Goal: Use online tool/utility: Utilize a website feature to perform a specific function

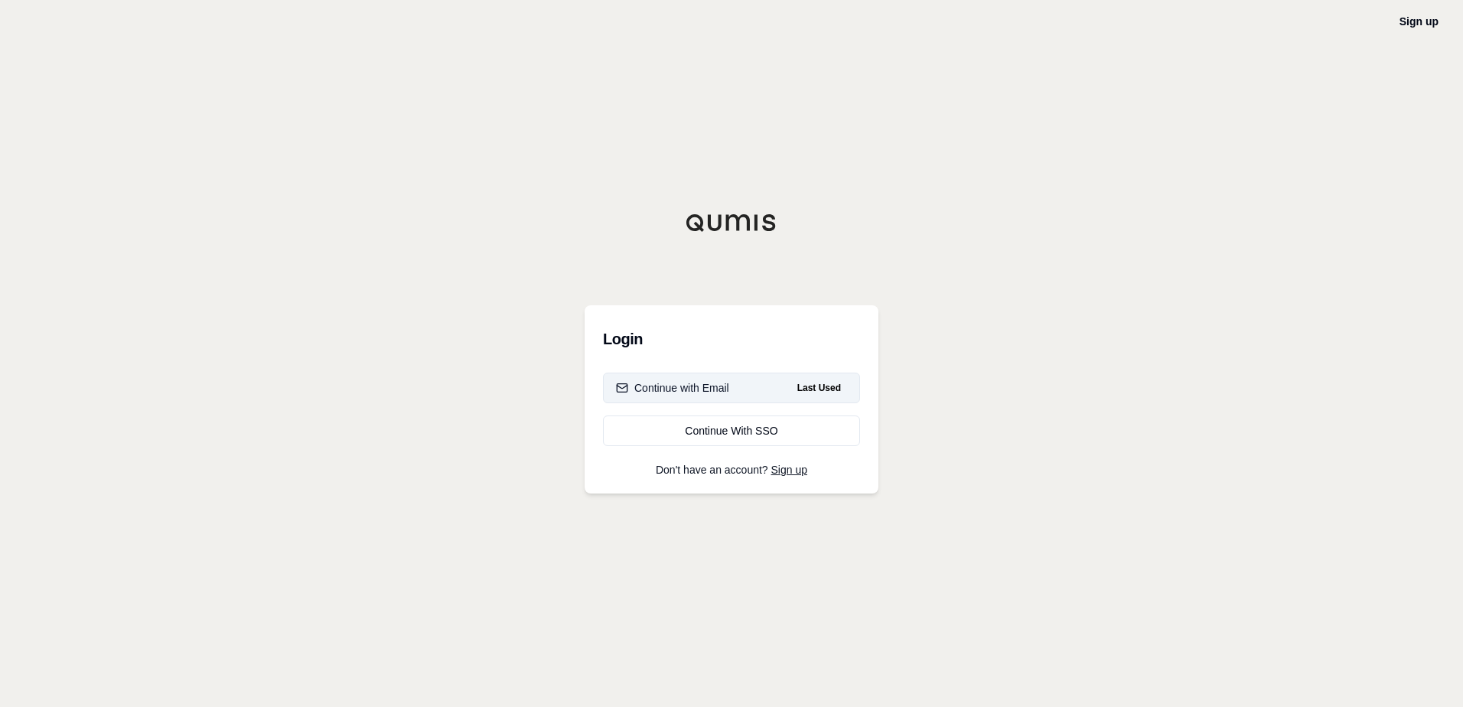
click at [699, 389] on div "Continue with Email" at bounding box center [672, 387] width 113 height 15
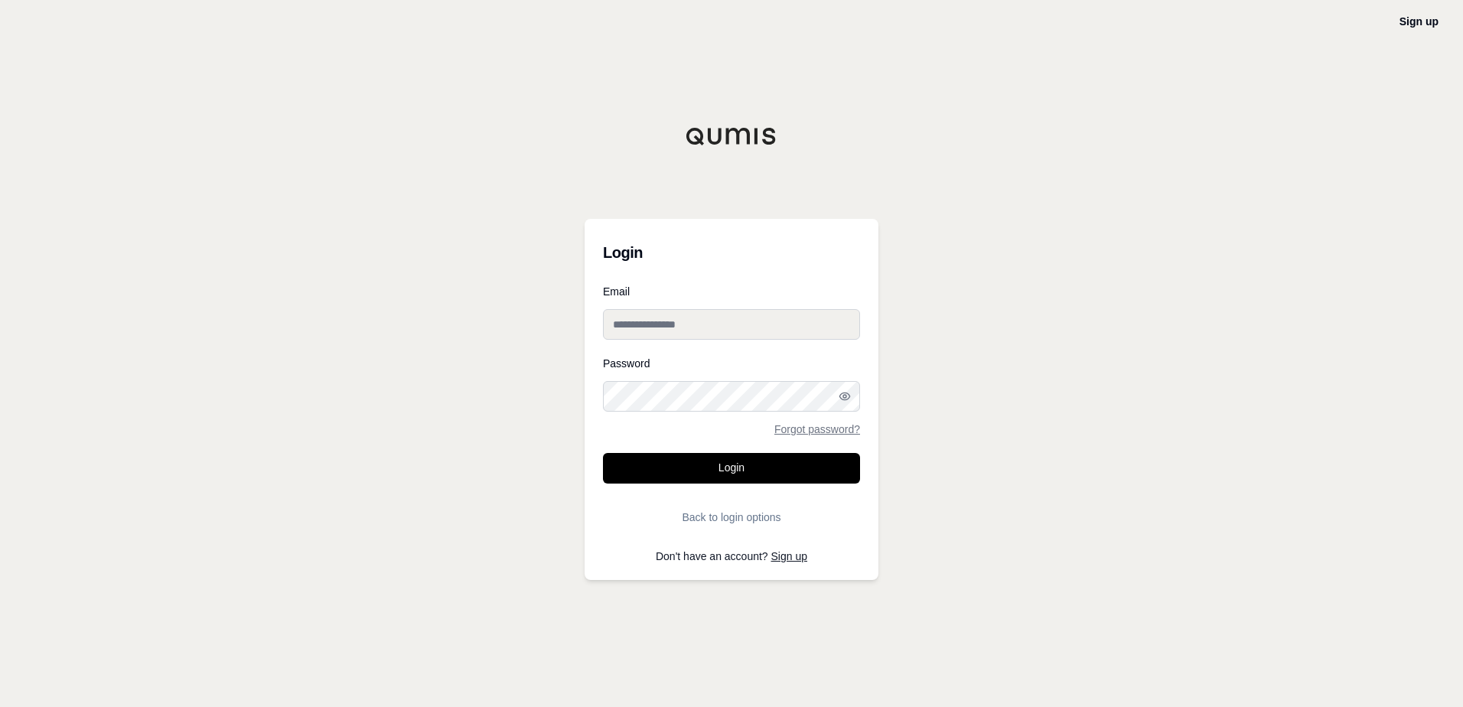
type input "**********"
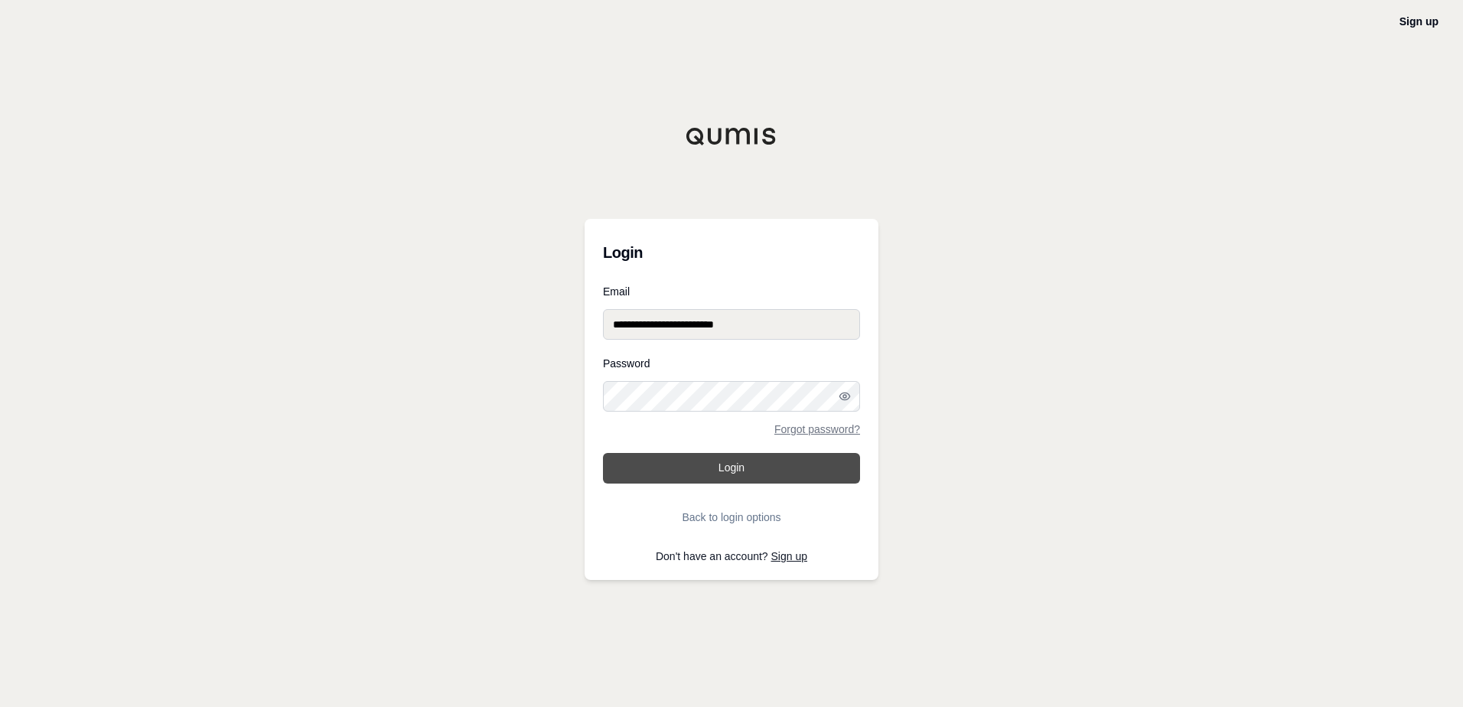
click at [714, 468] on button "Login" at bounding box center [731, 468] width 257 height 31
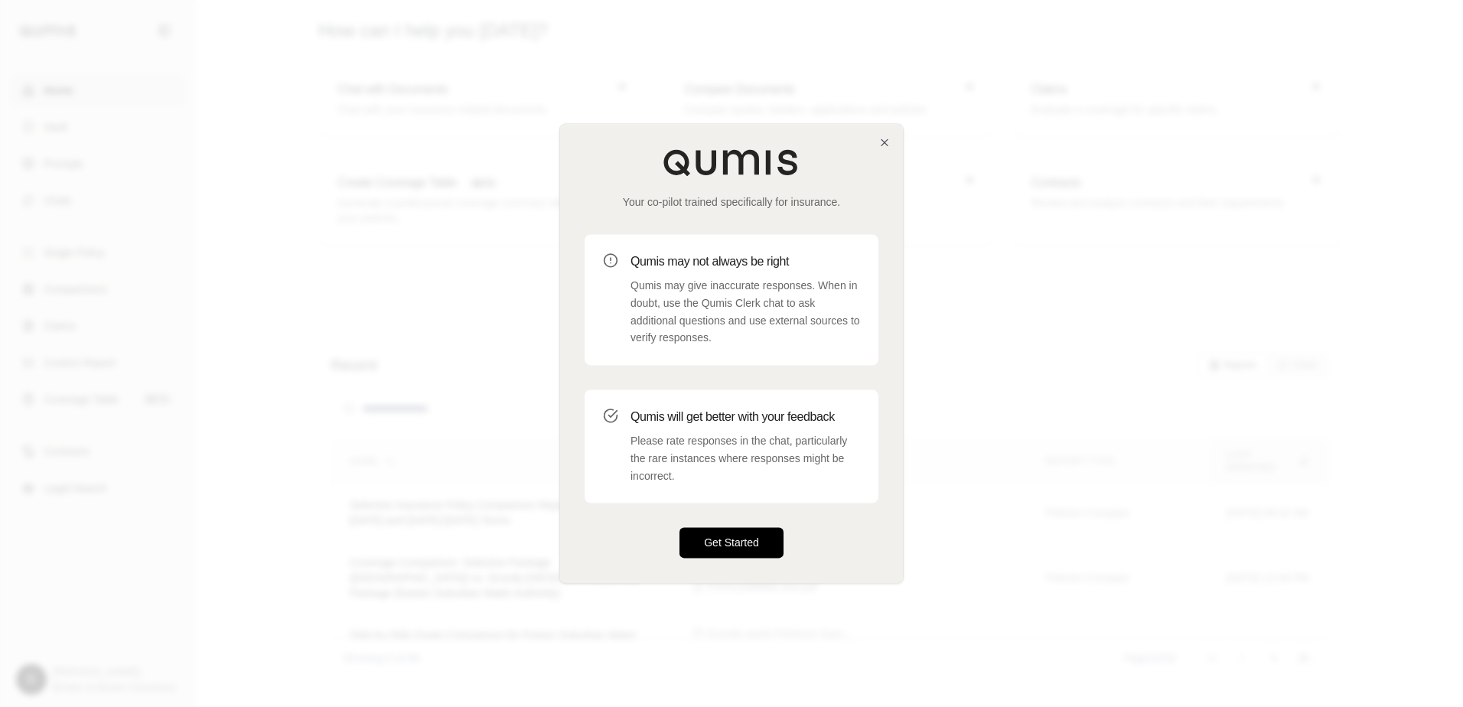
click at [723, 538] on button "Get Started" at bounding box center [732, 543] width 104 height 31
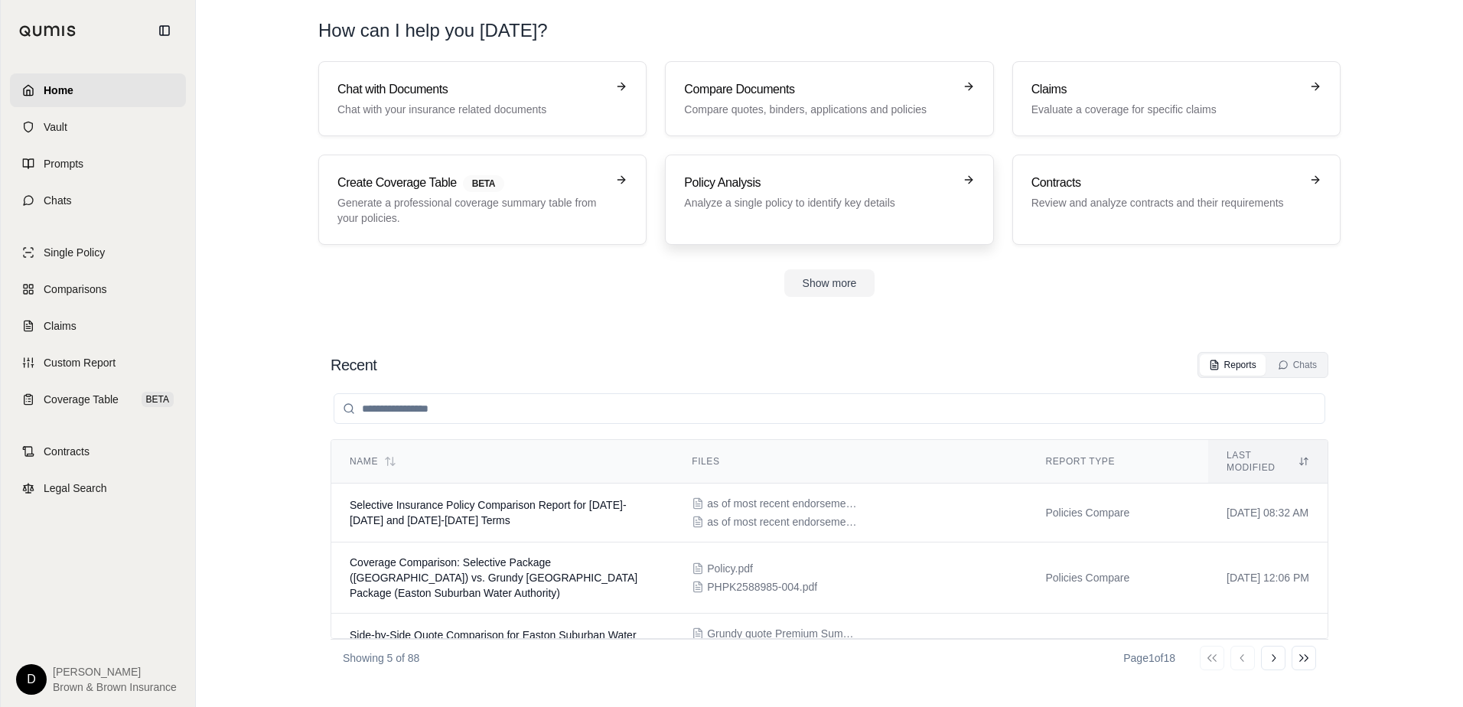
click at [761, 185] on h3 "Policy Analysis" at bounding box center [818, 183] width 269 height 18
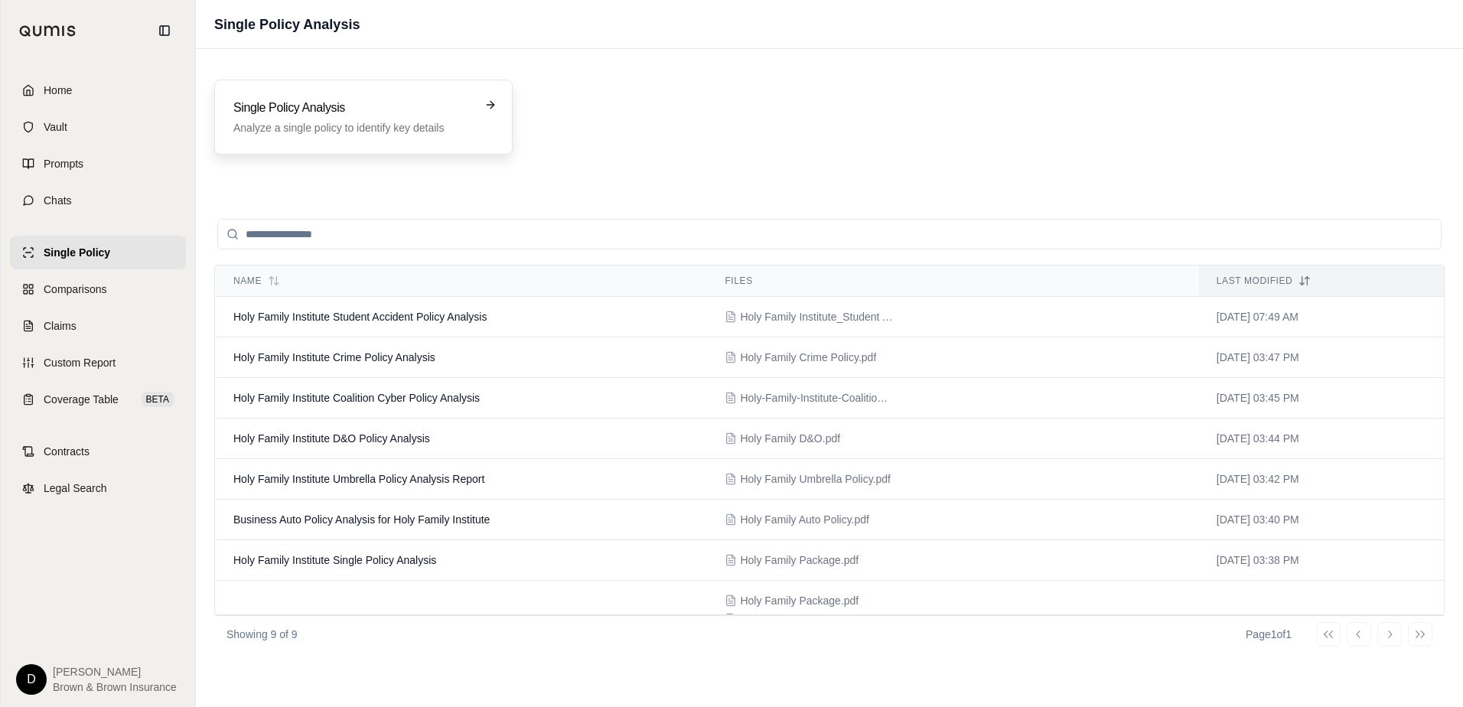
click at [330, 117] on div "Single Policy Analysis Analyze a single policy to identify key details" at bounding box center [352, 117] width 239 height 37
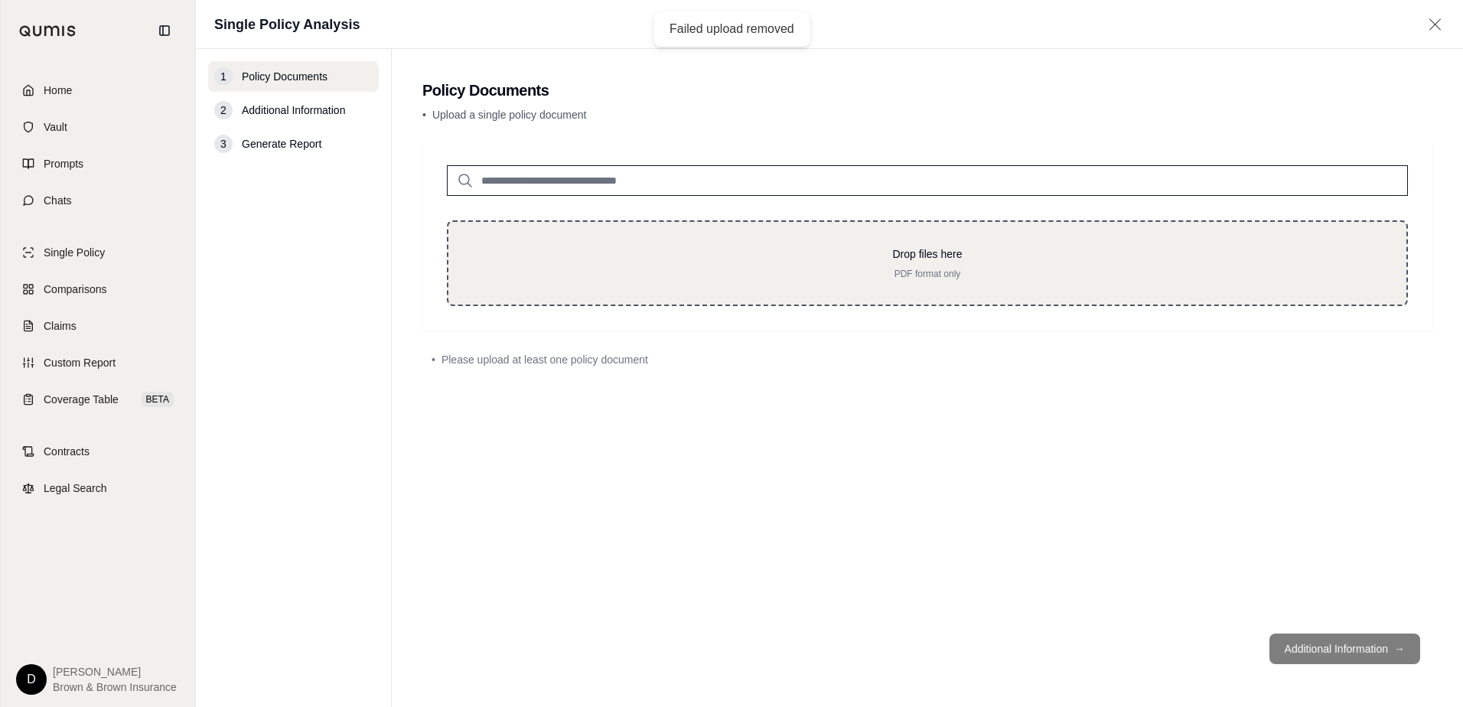
click at [842, 246] on p "Drop files here" at bounding box center [927, 253] width 909 height 15
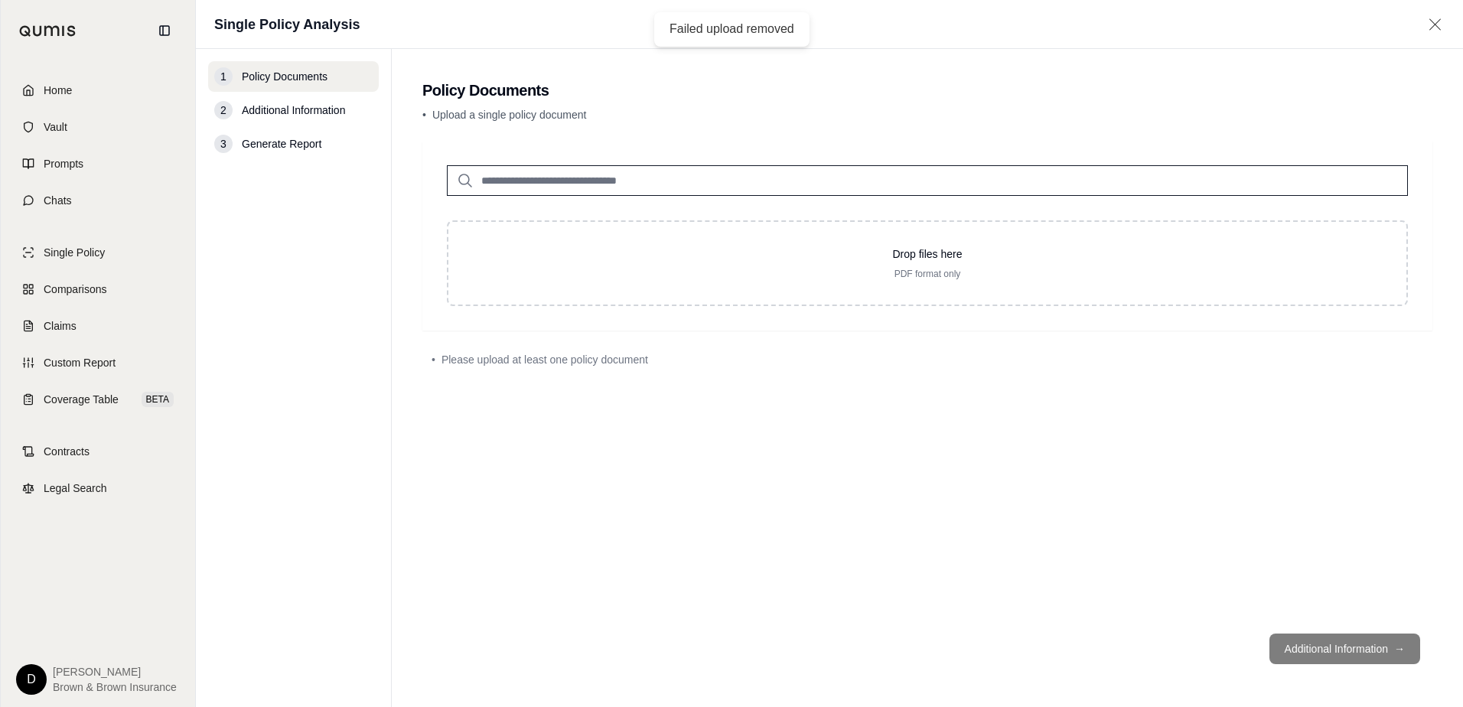
drag, startPoint x: 1204, startPoint y: 506, endPoint x: 1185, endPoint y: 497, distance: 20.2
click at [1203, 506] on div "Drop files here PDF format only • Please upload at least one policy document" at bounding box center [927, 381] width 1010 height 481
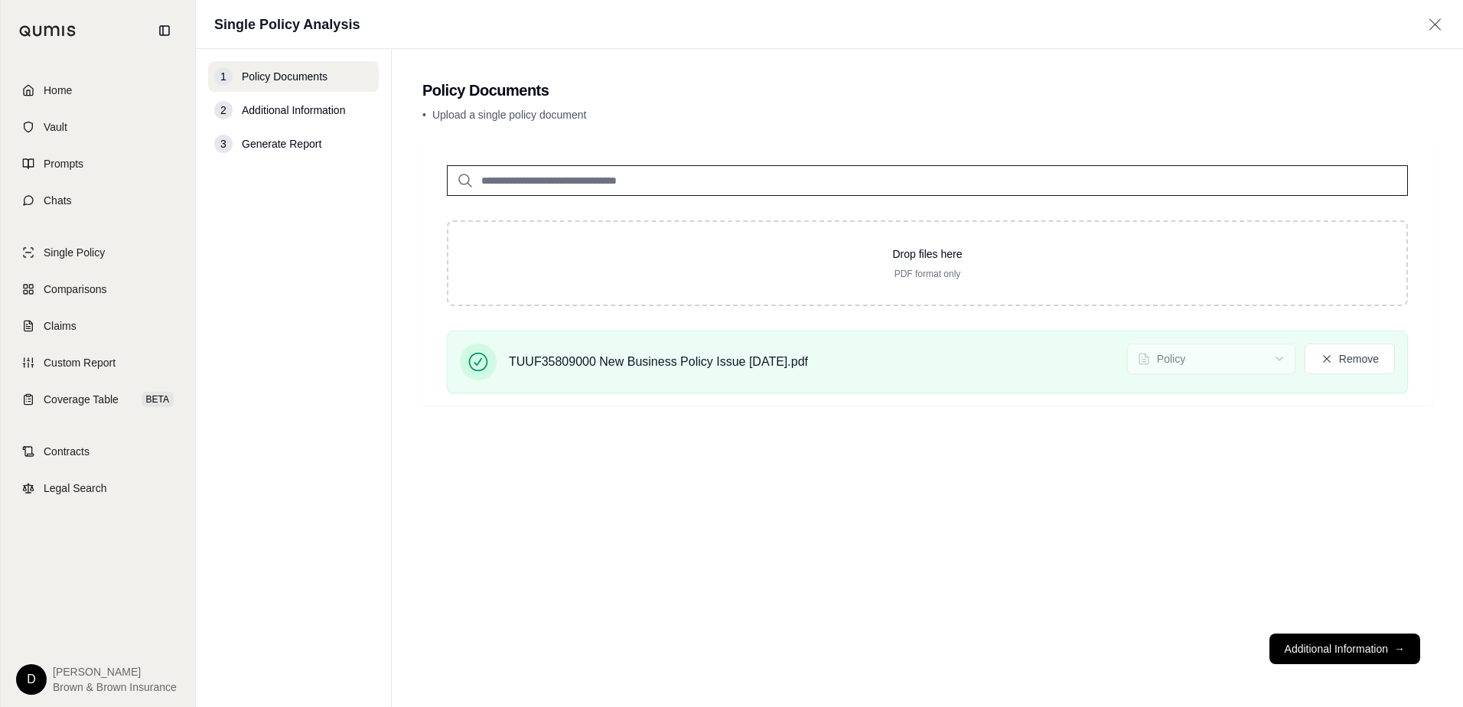
click at [1070, 467] on div "Drop files here PDF format only TUUF35809000 New Business Policy Issue [DATE].p…" at bounding box center [927, 381] width 1010 height 481
click at [1340, 651] on button "Additional Information →" at bounding box center [1344, 649] width 151 height 31
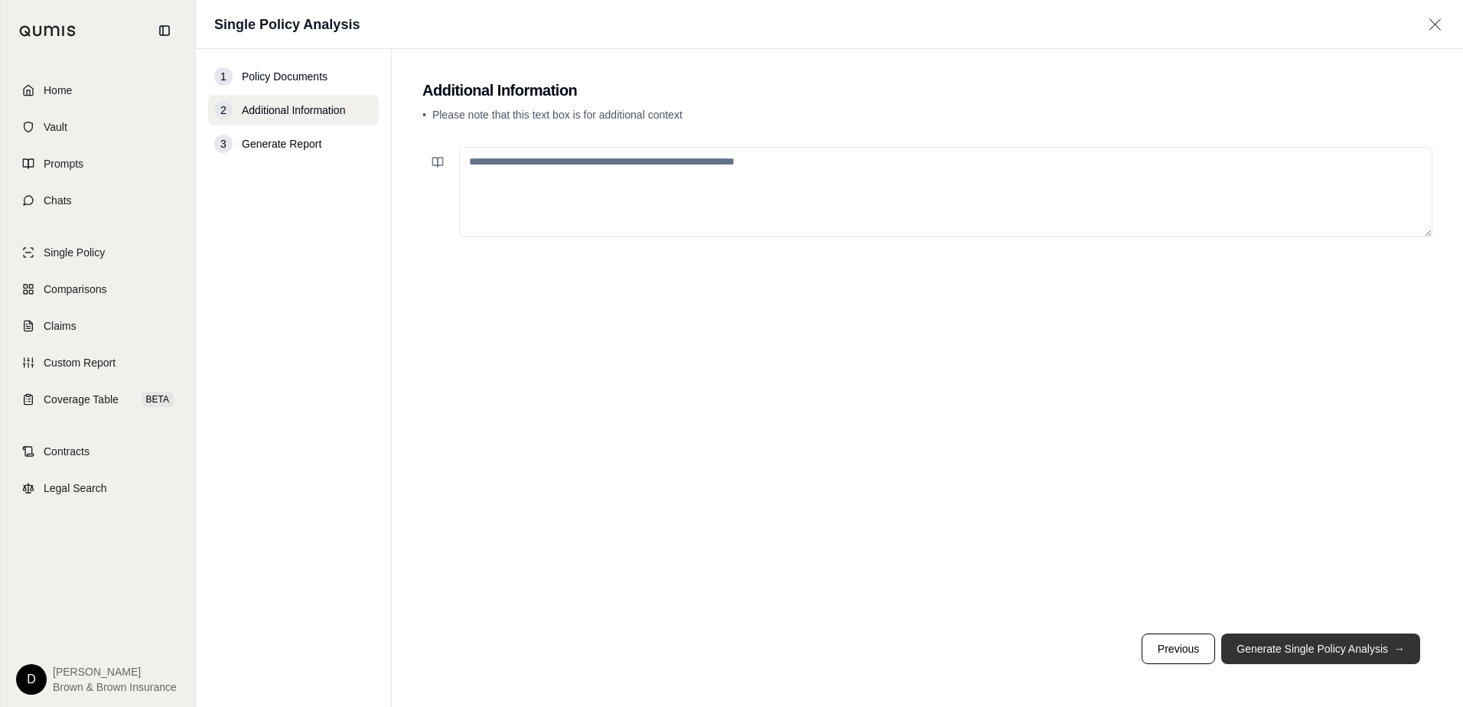
click at [1258, 655] on button "Generate Single Policy Analysis →" at bounding box center [1320, 649] width 199 height 31
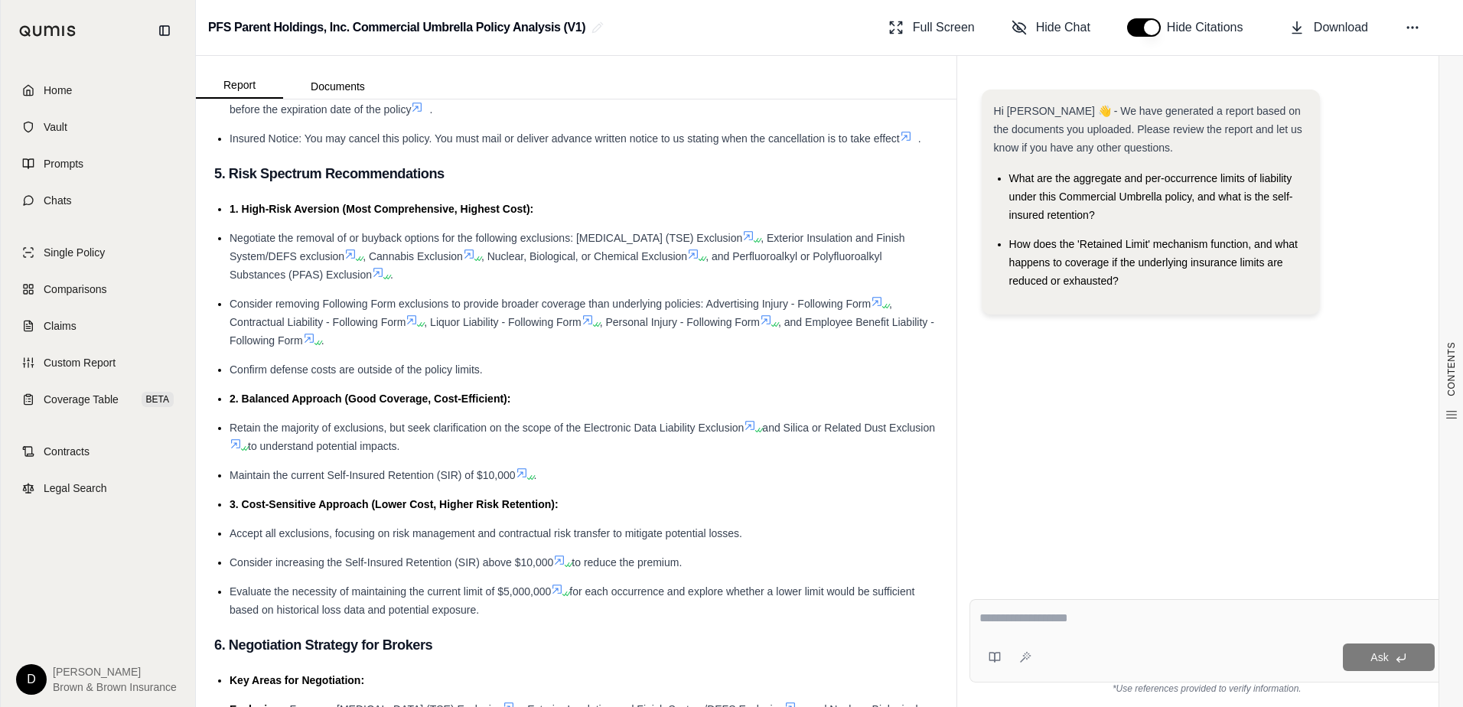
scroll to position [2678, 0]
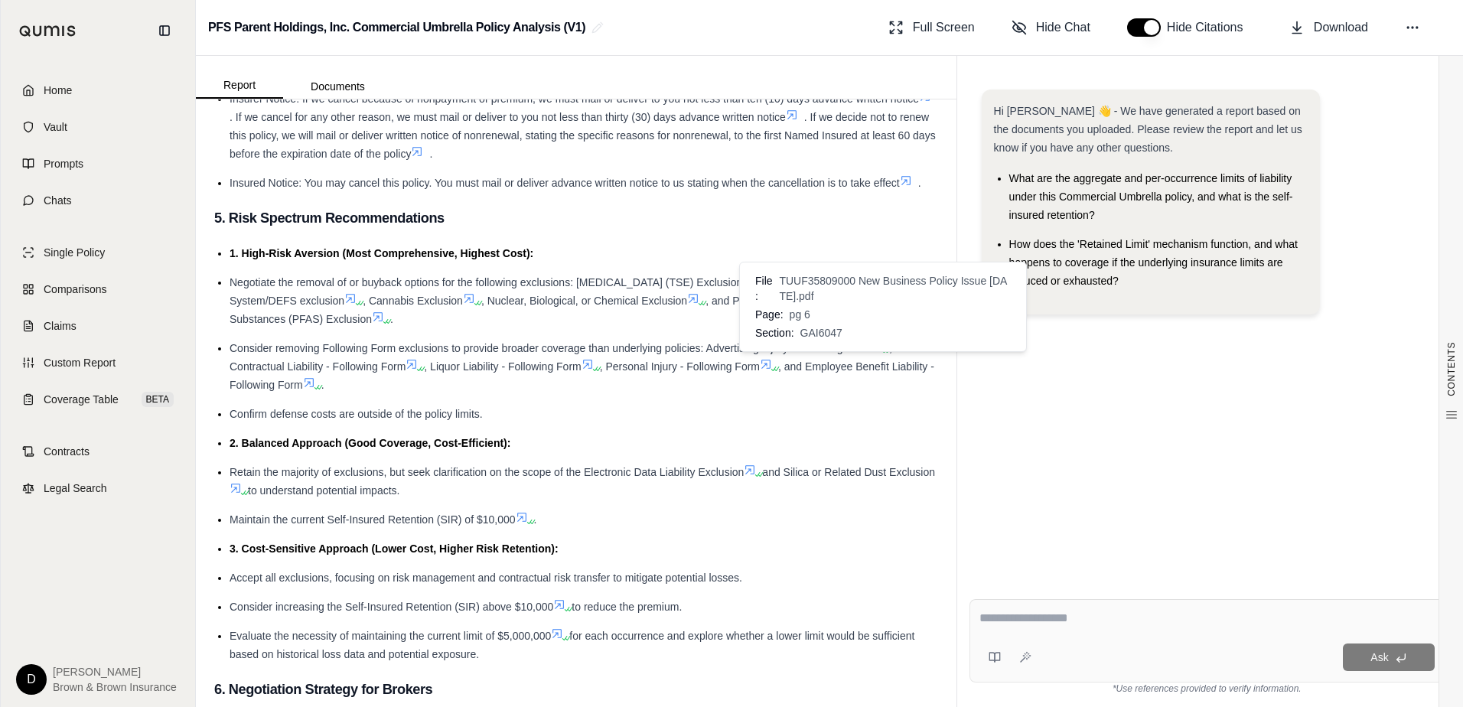
click at [880, 350] on icon at bounding box center [876, 345] width 9 height 9
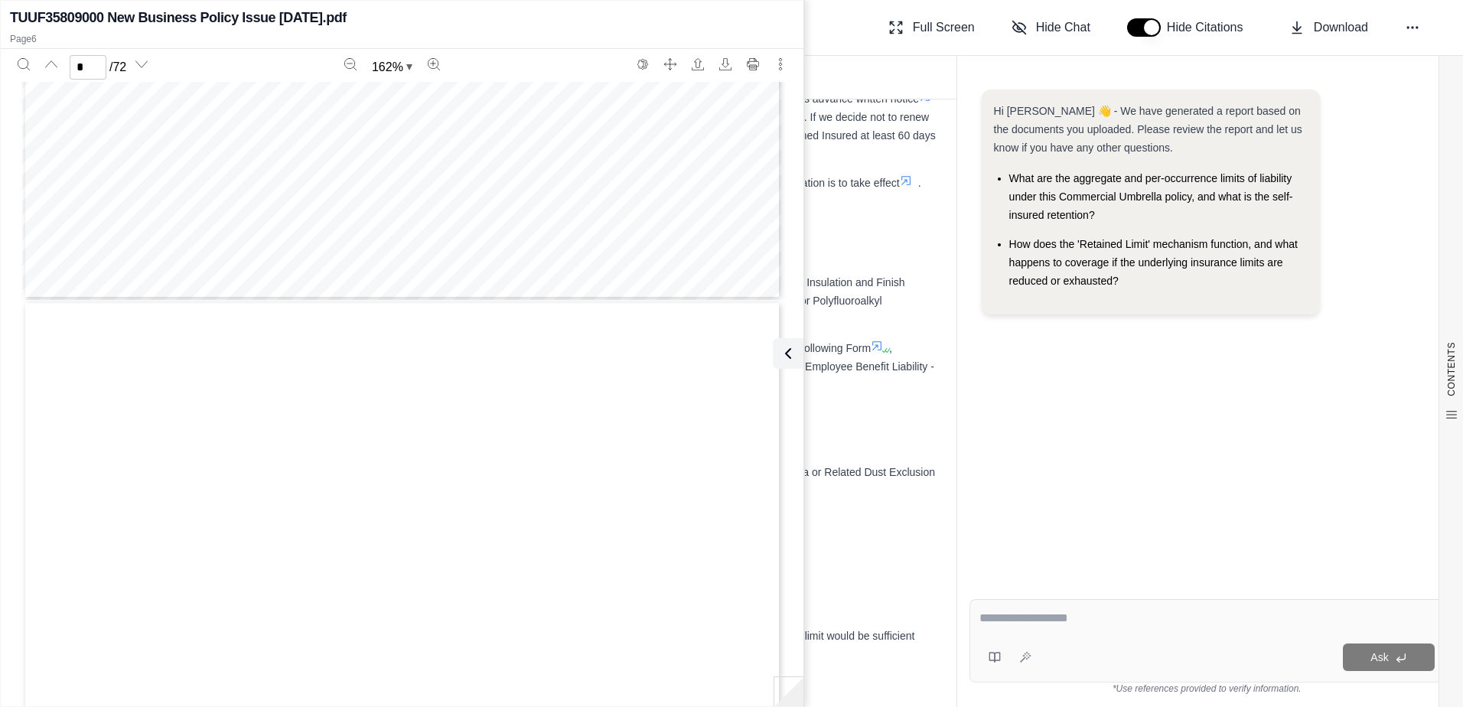
scroll to position [4916, 0]
type input "*"
click at [829, 9] on div "PFS Parent Holdings, Inc. Commercial Umbrella Policy Analysis (V1) Full Screen …" at bounding box center [829, 28] width 1267 height 56
click at [787, 358] on icon at bounding box center [785, 353] width 5 height 9
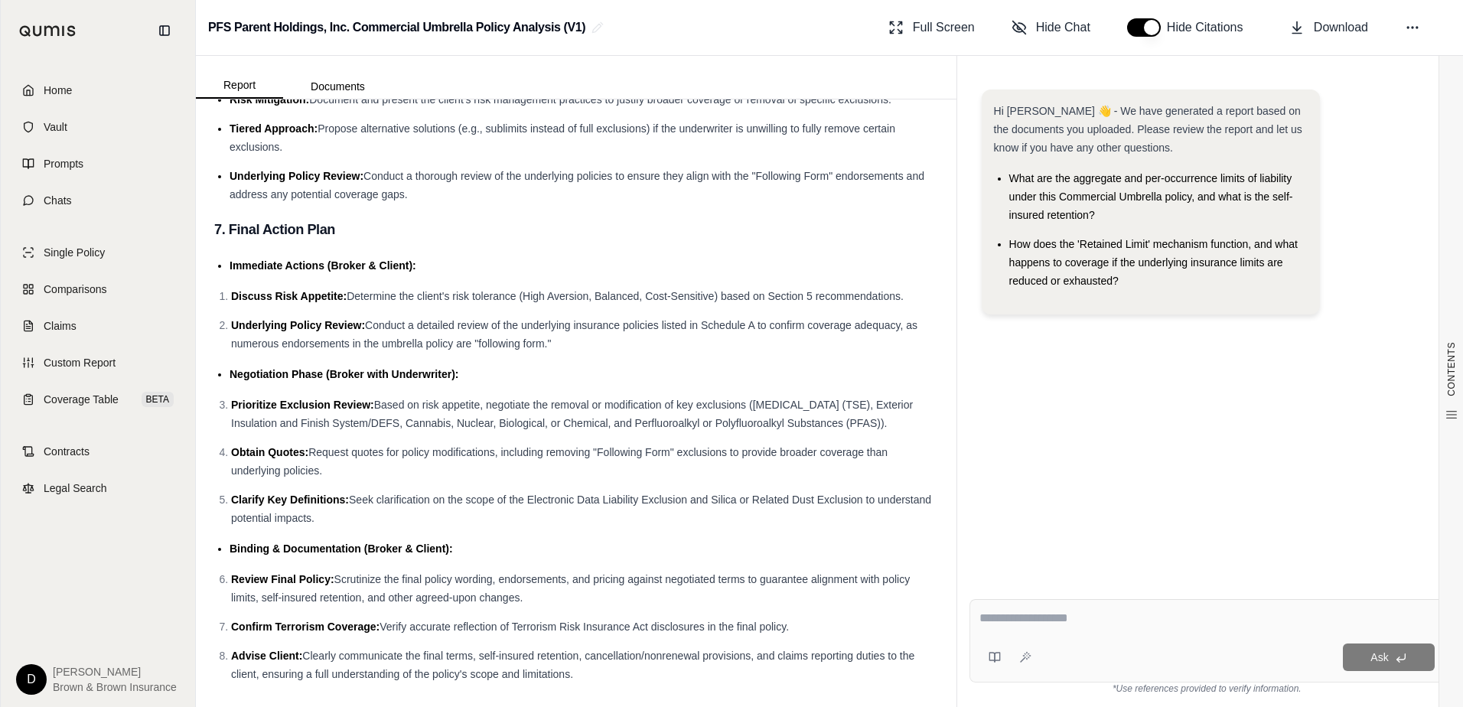
scroll to position [3610, 0]
